Goal: Use online tool/utility: Utilize a website feature to perform a specific function

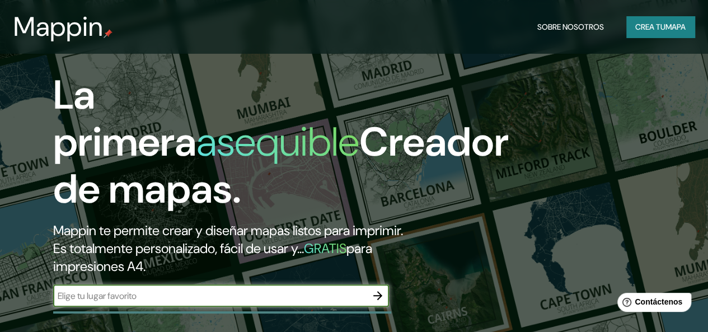
scroll to position [168, 0]
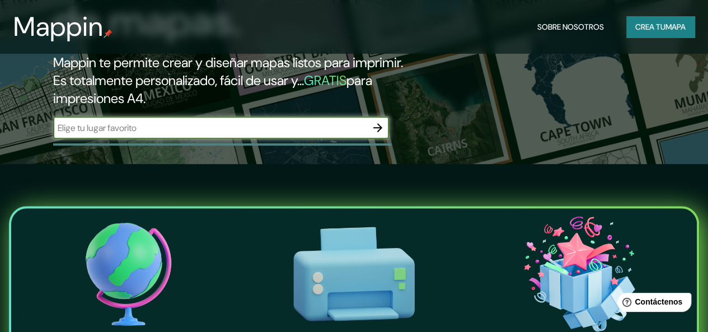
click at [130, 134] on input "text" at bounding box center [210, 128] width 314 height 13
type input "U"
type input "COLEGIO JAPAM DE [GEOGRAPHIC_DATA]"
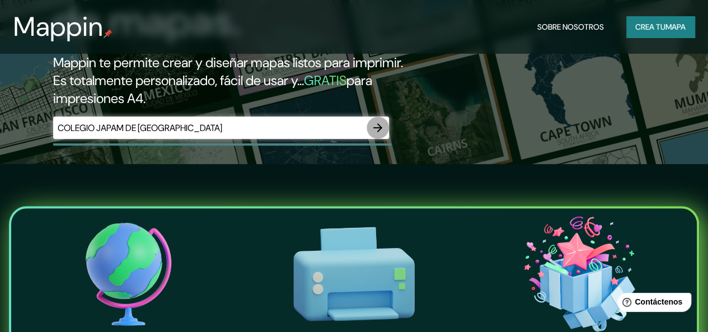
click at [380, 132] on icon "button" at bounding box center [378, 127] width 9 height 9
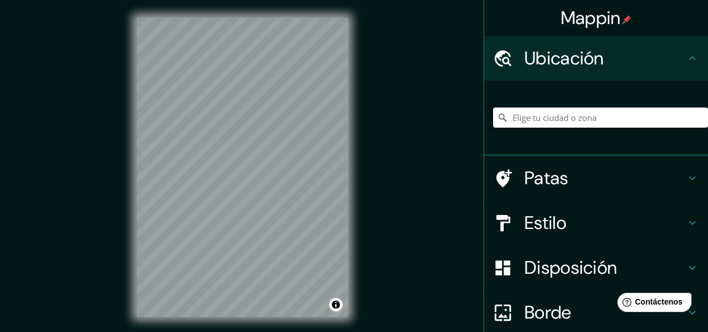
click at [533, 118] on input "Elige tu ciudad o zona" at bounding box center [600, 118] width 215 height 20
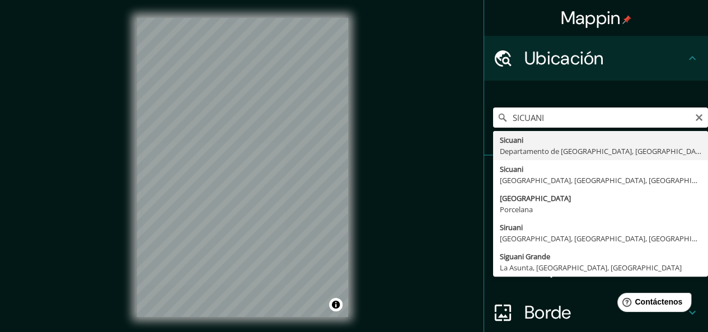
type input "Sicuani, [GEOGRAPHIC_DATA], [GEOGRAPHIC_DATA]"
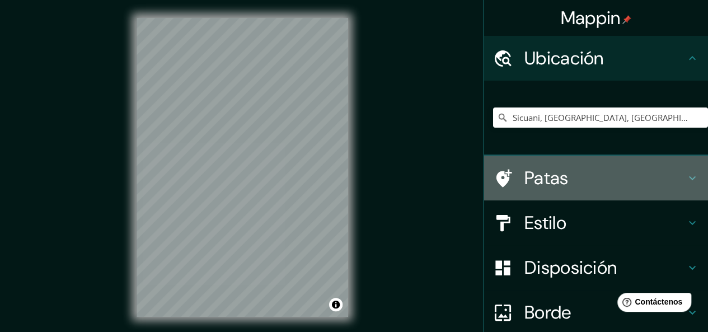
click at [539, 181] on font "Patas" at bounding box center [547, 178] width 44 height 24
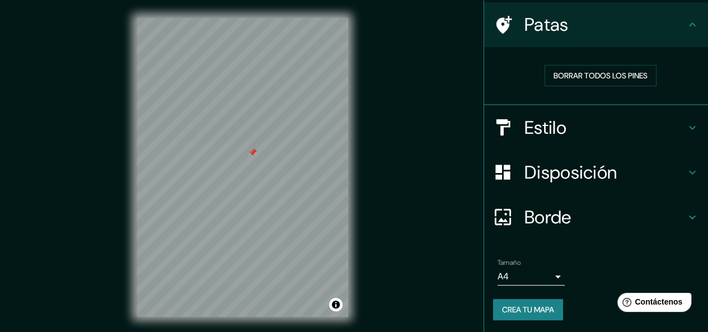
scroll to position [20, 0]
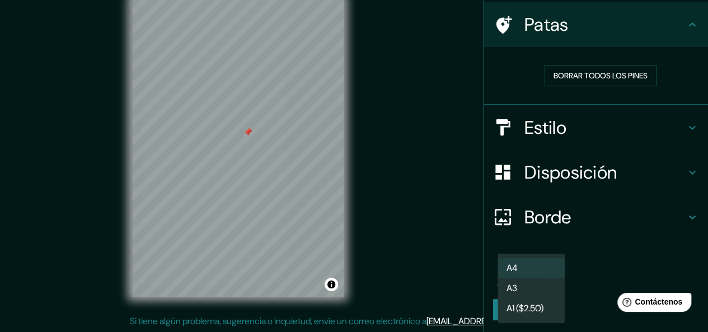
click at [551, 278] on body "Mappin Ubicación Sicuani, [GEOGRAPHIC_DATA], [GEOGRAPHIC_DATA] Patas Borrar tod…" at bounding box center [354, 146] width 708 height 332
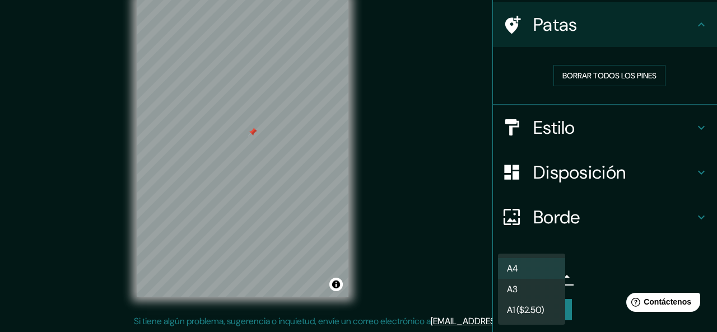
click at [596, 255] on div at bounding box center [358, 166] width 717 height 332
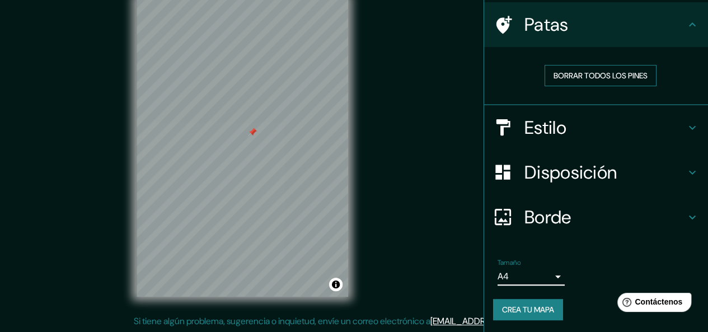
click at [600, 73] on font "Borrar todos los pines" at bounding box center [601, 76] width 94 height 10
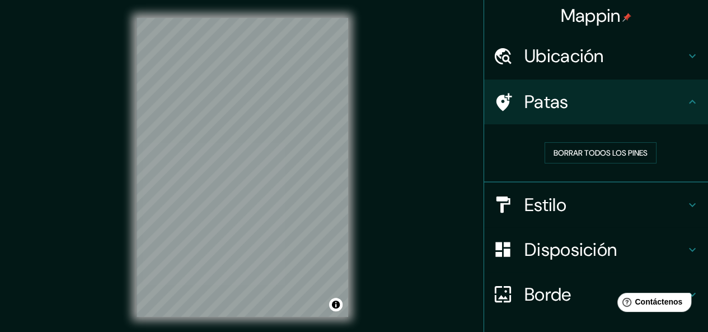
scroll to position [0, 0]
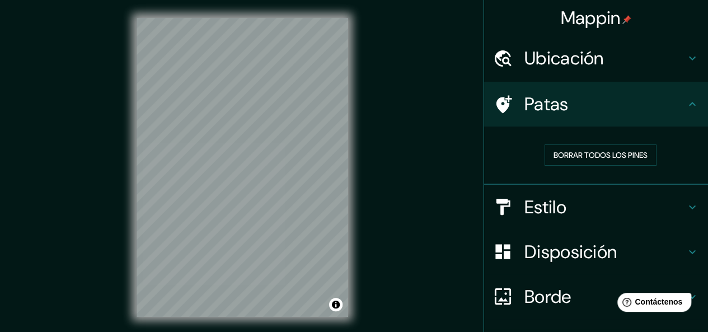
click at [561, 58] on font "Ubicación" at bounding box center [565, 58] width 80 height 24
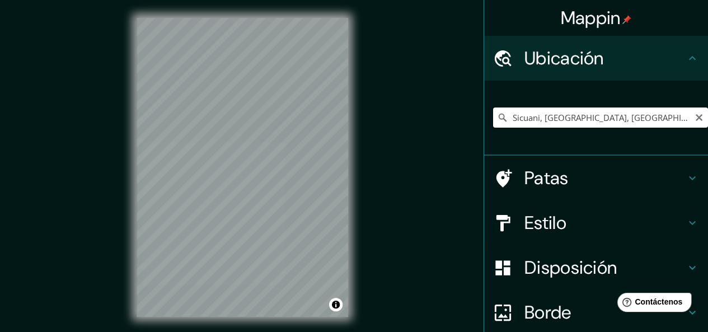
click at [655, 115] on input "Sicuani, [GEOGRAPHIC_DATA], [GEOGRAPHIC_DATA]" at bounding box center [600, 118] width 215 height 20
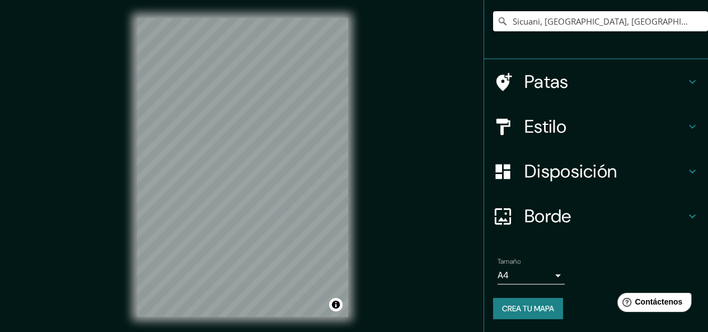
scroll to position [119, 0]
